Goal: Task Accomplishment & Management: Manage account settings

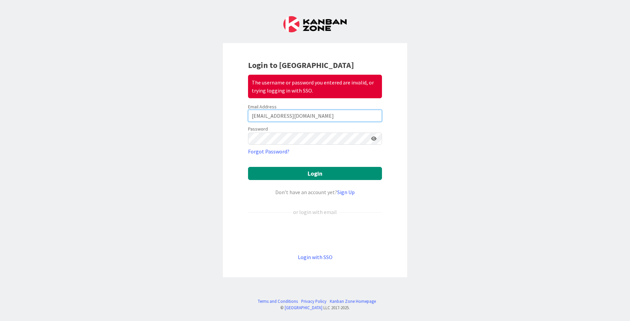
click at [292, 116] on input "[EMAIL_ADDRESS][DOMAIN_NAME]" at bounding box center [315, 116] width 134 height 12
click at [277, 117] on input "[EMAIL_ADDRESS][DOMAIN_NAME]" at bounding box center [315, 116] width 134 height 12
type input "[EMAIL_ADDRESS][DOMAIN_NAME]"
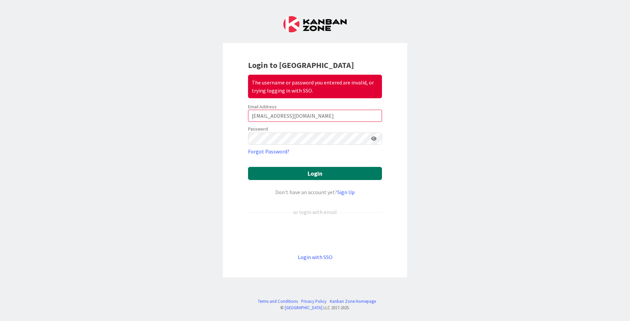
click at [303, 177] on button "Login" at bounding box center [315, 173] width 134 height 13
click at [303, 176] on button "Login" at bounding box center [315, 173] width 134 height 13
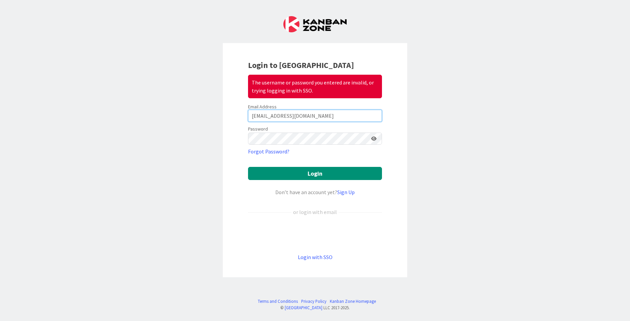
click at [308, 117] on input "[EMAIL_ADDRESS][DOMAIN_NAME]" at bounding box center [315, 116] width 134 height 12
click at [375, 140] on icon at bounding box center [373, 138] width 5 height 5
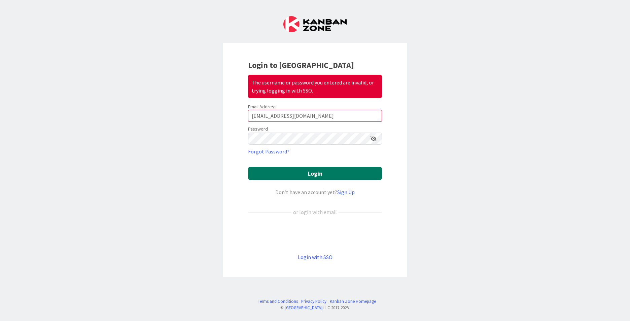
click at [294, 174] on button "Login" at bounding box center [315, 173] width 134 height 13
click at [293, 176] on button "Login" at bounding box center [315, 173] width 134 height 13
click at [284, 151] on link "Forgot Password?" at bounding box center [268, 151] width 41 height 8
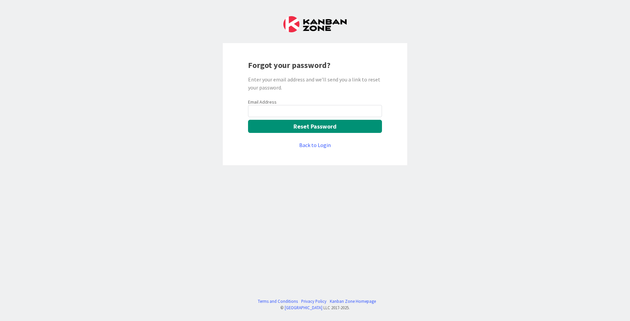
click at [266, 110] on input "email" at bounding box center [315, 111] width 134 height 12
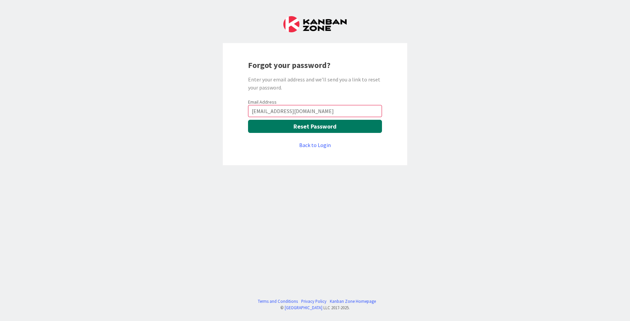
type input "[EMAIL_ADDRESS][DOMAIN_NAME]"
click at [258, 126] on button "Reset Password" at bounding box center [315, 126] width 134 height 13
